Goal: Navigation & Orientation: Find specific page/section

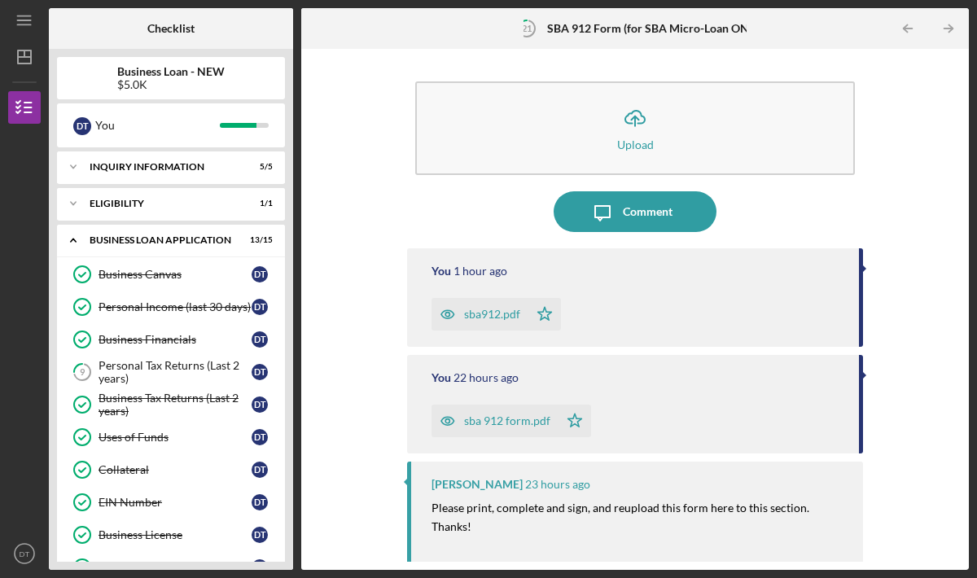
scroll to position [524, 0]
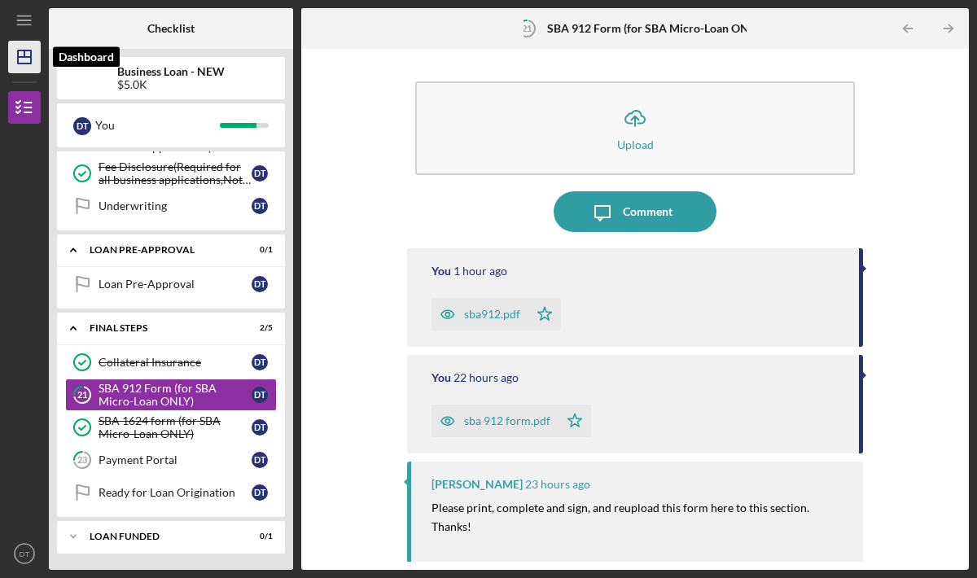
click at [33, 64] on icon "Icon/Dashboard" at bounding box center [24, 57] width 41 height 41
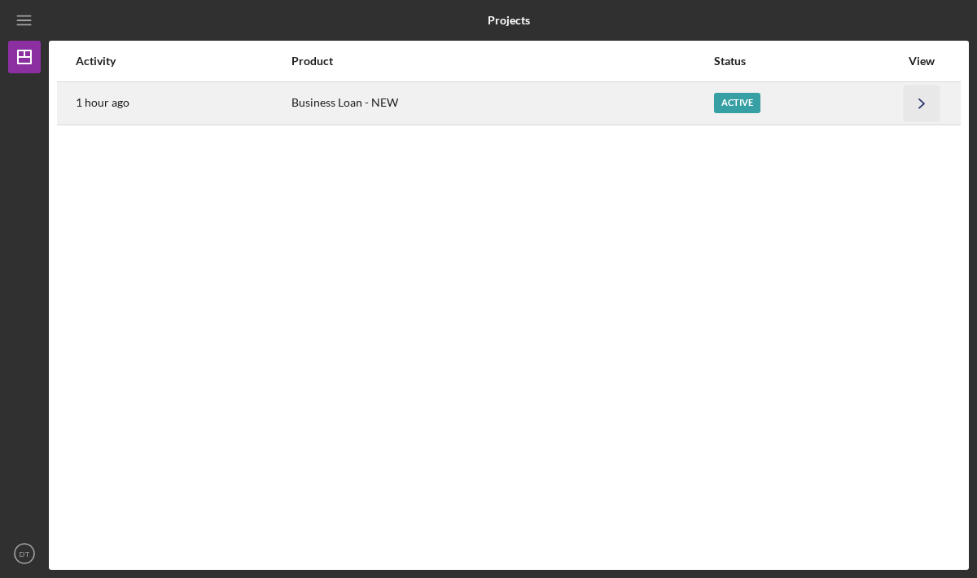
click at [918, 101] on icon "Icon/Navigate" at bounding box center [922, 103] width 37 height 37
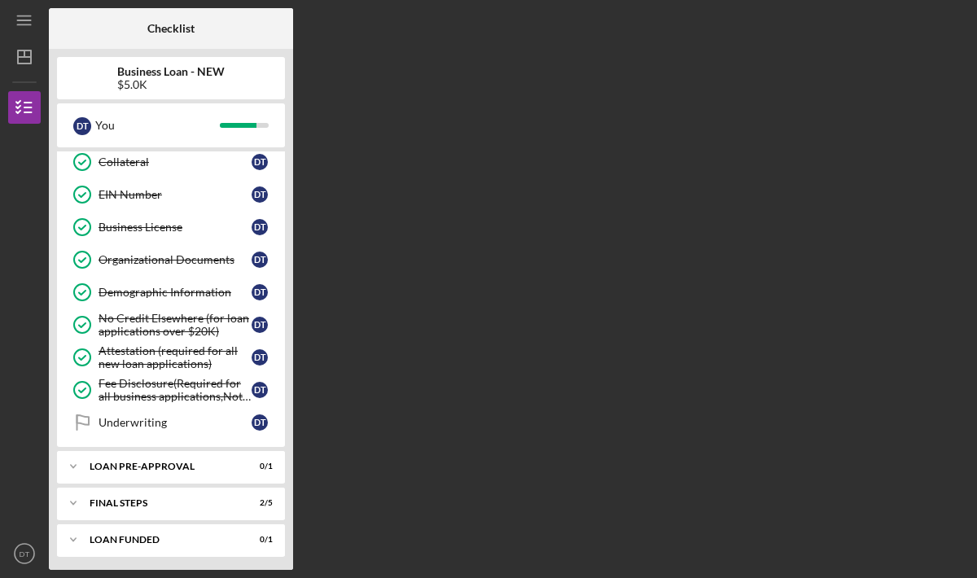
scroll to position [311, 0]
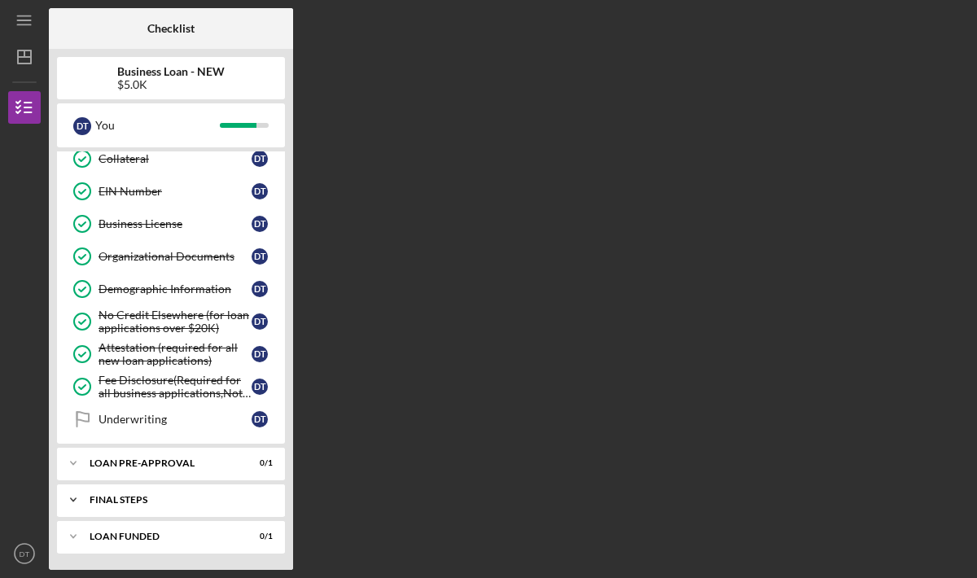
click at [151, 498] on div "FINAL STEPS" at bounding box center [177, 500] width 175 height 10
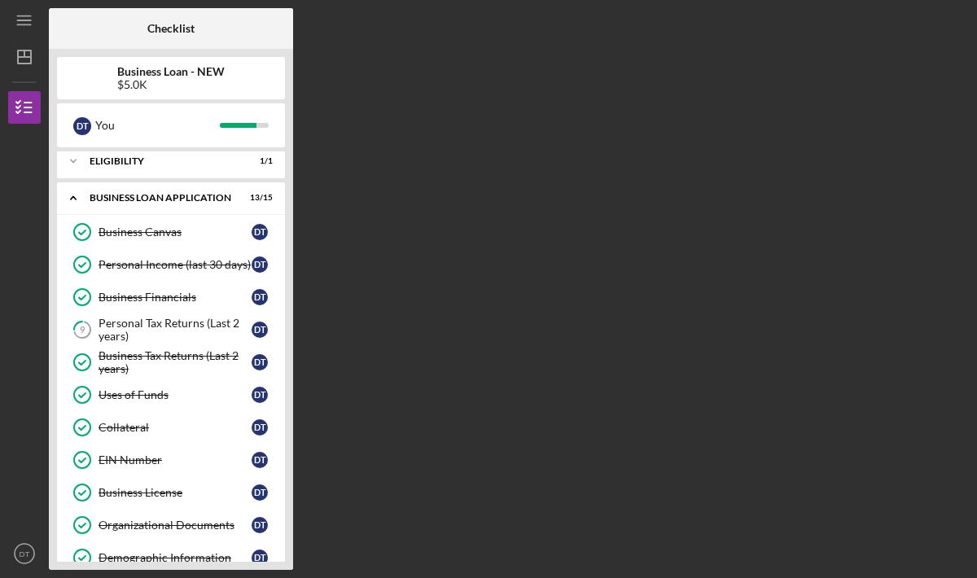
scroll to position [0, 0]
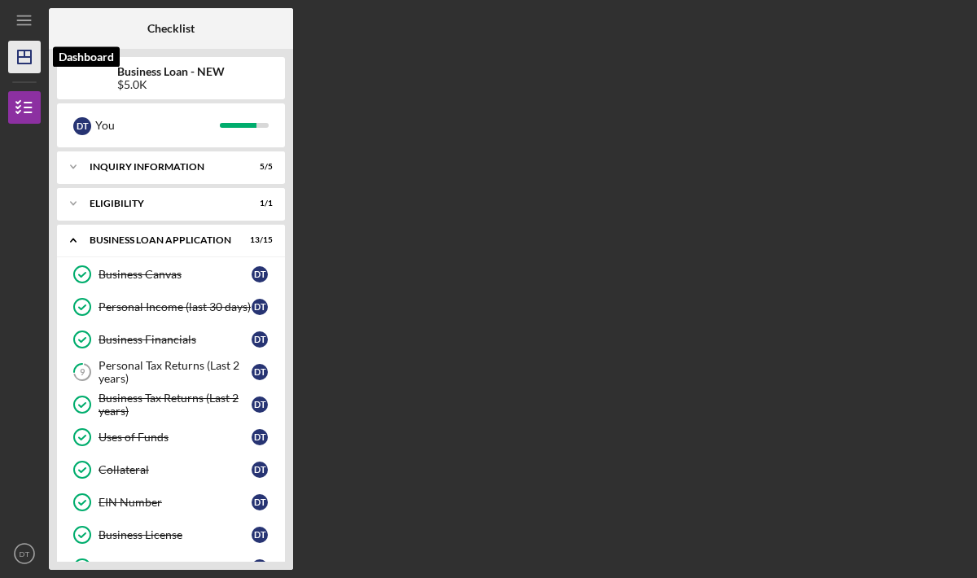
click at [24, 52] on line "button" at bounding box center [24, 53] width 0 height 7
